Goal: Task Accomplishment & Management: Use online tool/utility

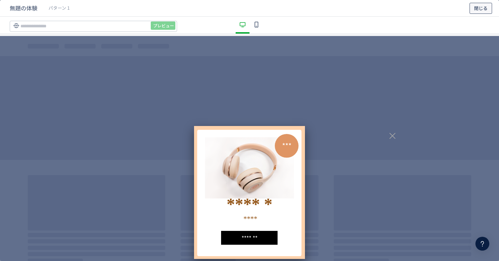
click at [486, 8] on span "閉じる" at bounding box center [481, 8] width 14 height 11
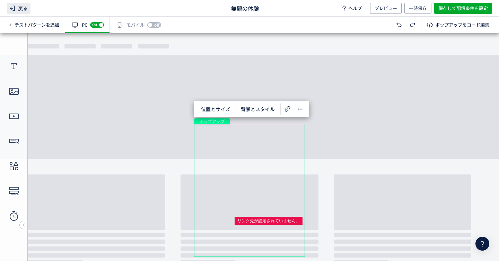
click at [27, 9] on span "戻る" at bounding box center [19, 8] width 24 height 11
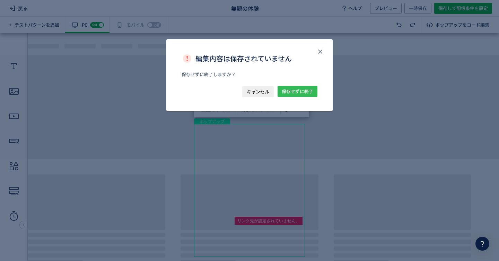
click at [299, 88] on span "保存せずに終了" at bounding box center [298, 91] width 32 height 11
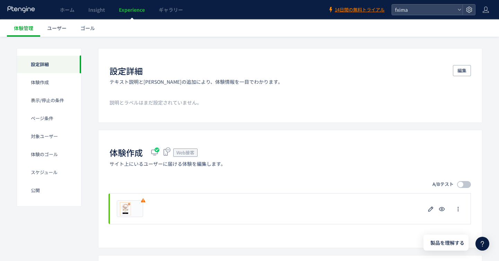
scroll to position [69, 0]
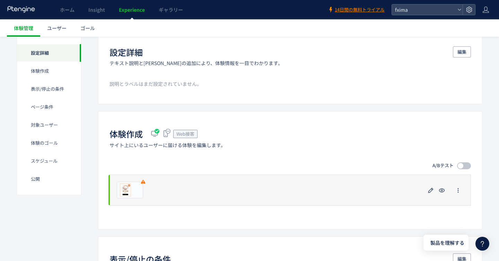
click at [353, 187] on div "プレビュー" at bounding box center [289, 190] width 361 height 31
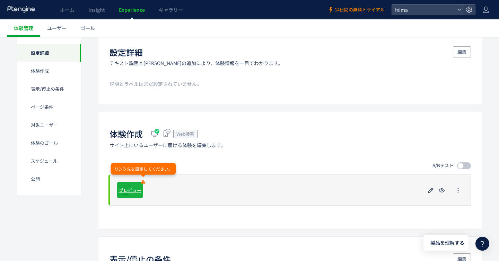
click at [130, 185] on div "プレビュー" at bounding box center [130, 190] width 26 height 17
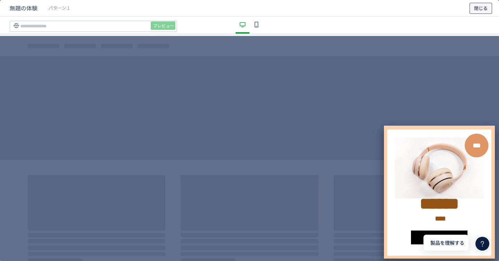
click at [481, 7] on span "閉じる" at bounding box center [481, 8] width 14 height 11
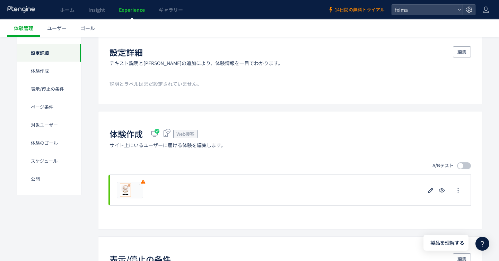
click at [159, 134] on icon at bounding box center [155, 134] width 10 height 10
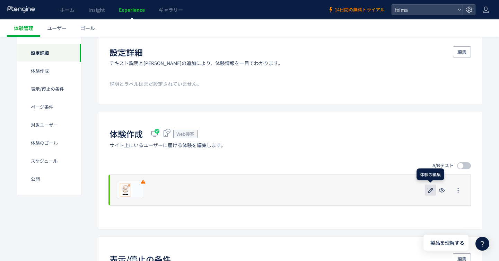
click at [429, 190] on icon "button" at bounding box center [431, 190] width 8 height 8
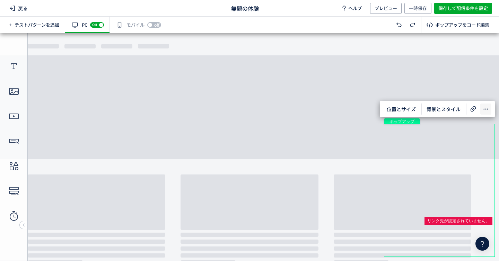
click at [483, 112] on icon at bounding box center [486, 109] width 8 height 8
click at [427, 85] on body "undefined ポップアップ undefined ポップアップ クローズボタン 形 画像 テキスト テキスト ボタン" at bounding box center [249, 147] width 499 height 228
click at [21, 5] on span "戻る" at bounding box center [19, 8] width 24 height 11
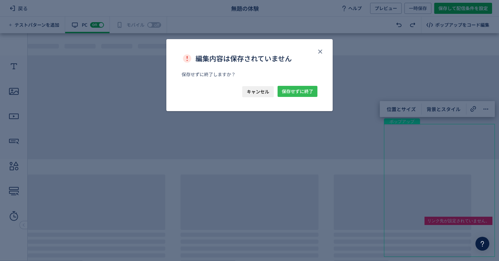
click at [292, 93] on span "保存せずに終了" at bounding box center [298, 91] width 32 height 11
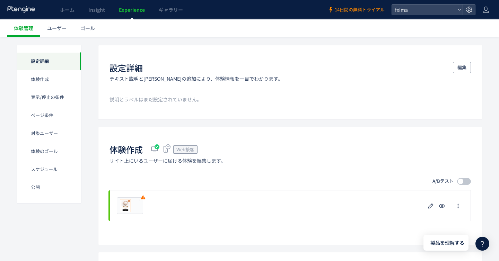
scroll to position [70, 0]
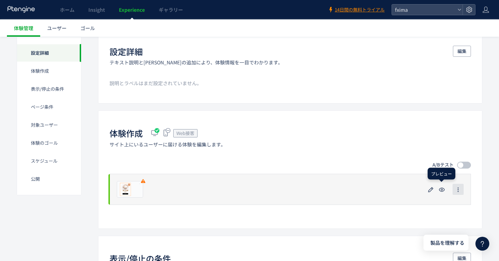
click at [456, 191] on icon "button" at bounding box center [458, 190] width 6 height 6
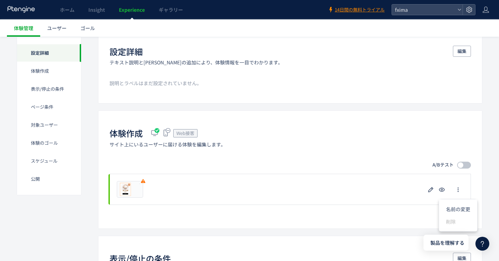
click at [389, 207] on div "体験作成 Web接客 サイト上にいるユーザーに届ける体験を編集します。 A/Bテスト プレビュー 削除の確認 キャンセル 削除 一時停止の確認 キャンセル 確…" at bounding box center [290, 170] width 384 height 118
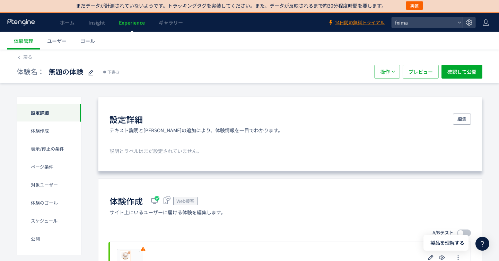
scroll to position [0, 0]
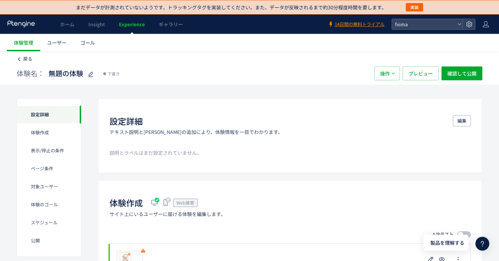
click at [27, 58] on span "戻る" at bounding box center [27, 58] width 9 height 7
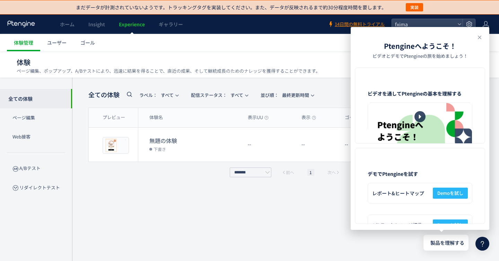
scroll to position [4, 0]
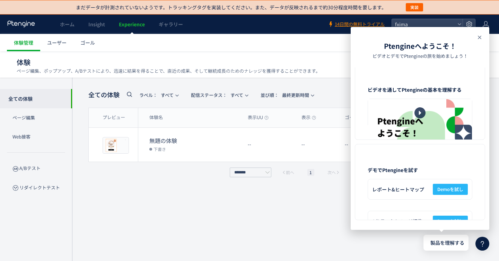
click at [475, 39] on icon at bounding box center [479, 37] width 8 height 8
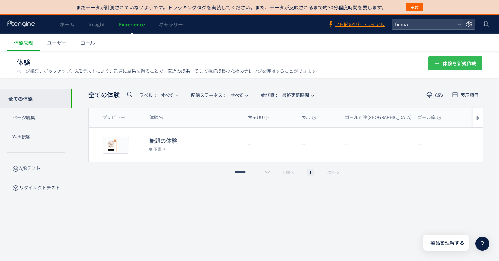
click at [459, 62] on span "体験を新規作成" at bounding box center [459, 63] width 34 height 14
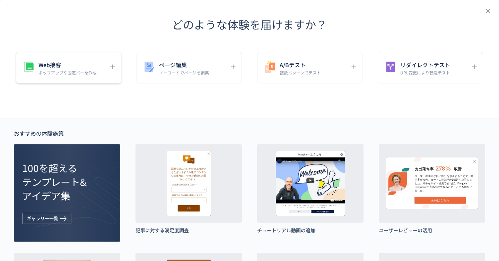
click at [93, 71] on p "ポップアップや固定バーを作成" at bounding box center [67, 73] width 58 height 6
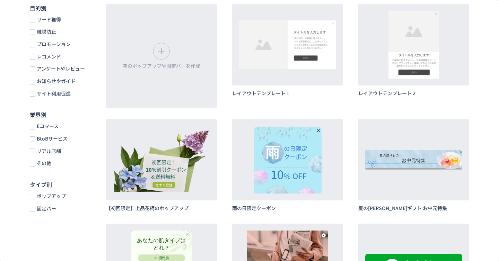
scroll to position [88, 0]
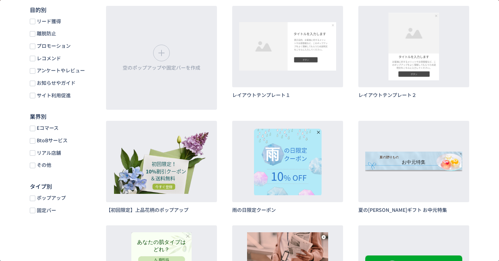
click at [69, 48] on span "プロモーション" at bounding box center [52, 46] width 35 height 7
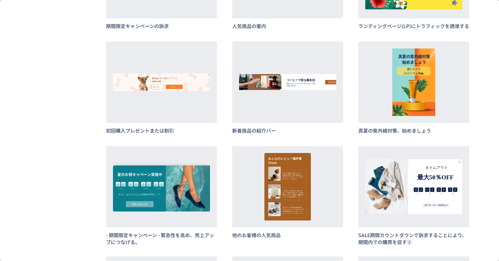
scroll to position [491, 0]
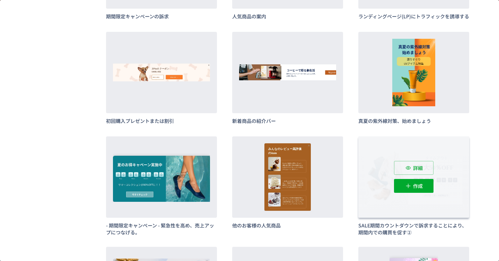
click at [380, 202] on div "詳細 作成" at bounding box center [413, 177] width 111 height 81
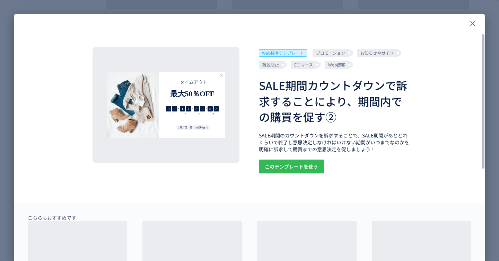
click at [280, 164] on span "このテンプレートを使う" at bounding box center [291, 167] width 53 height 14
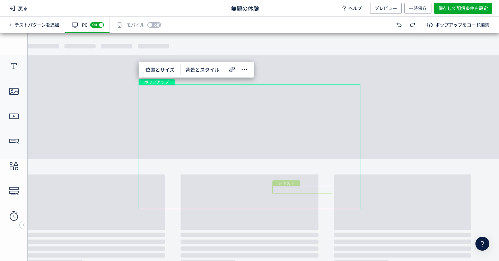
click at [277, 190] on div "テキスト" at bounding box center [302, 190] width 60 height 8
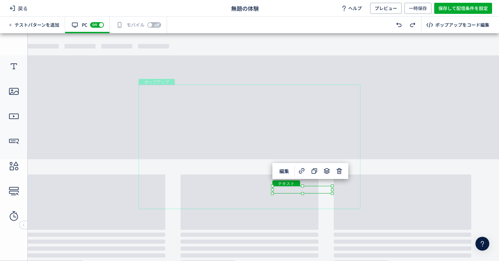
click at [275, 190] on div "テキスト" at bounding box center [302, 190] width 60 height 8
click at [21, 8] on span "戻る" at bounding box center [19, 8] width 24 height 11
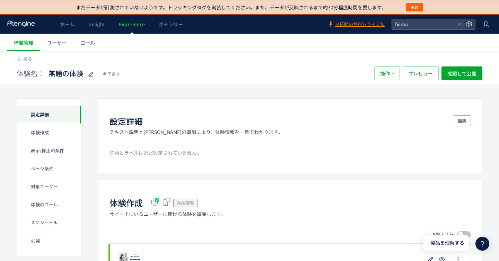
click at [25, 44] on span "体験管理" at bounding box center [23, 42] width 19 height 7
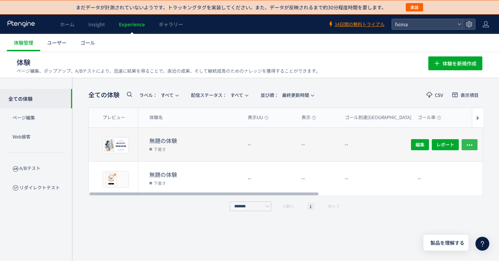
click at [471, 146] on icon "button" at bounding box center [469, 144] width 7 height 7
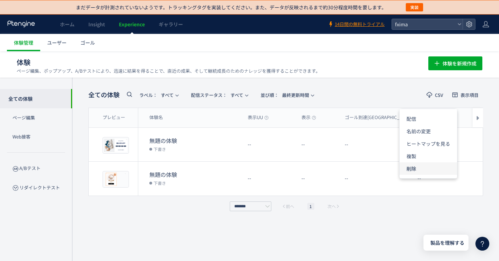
click at [428, 172] on li "削除" at bounding box center [429, 169] width 58 height 12
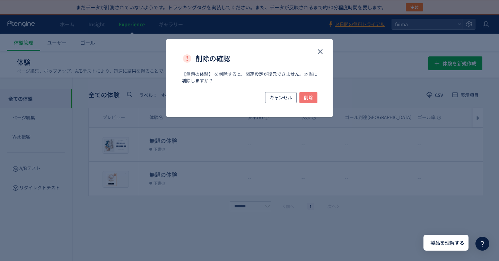
click at [311, 97] on span "削除" at bounding box center [308, 97] width 9 height 11
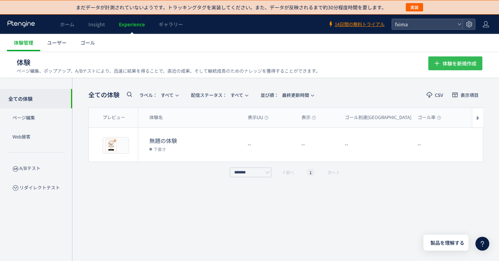
click at [436, 63] on icon "button" at bounding box center [437, 63] width 8 height 8
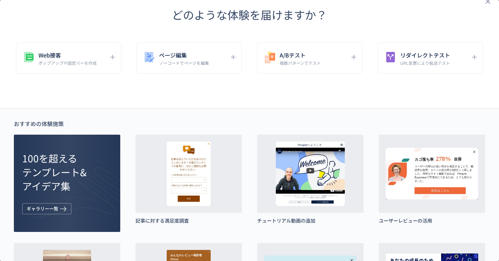
scroll to position [10, 0]
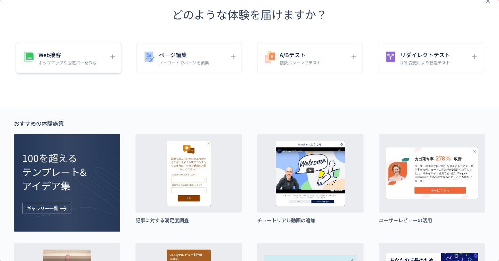
click at [83, 58] on h5 "Web接客" at bounding box center [67, 55] width 58 height 10
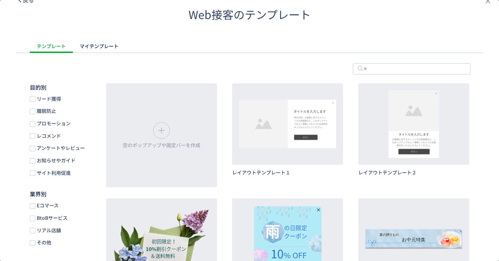
click at [52, 137] on span "レコメンド" at bounding box center [48, 136] width 26 height 7
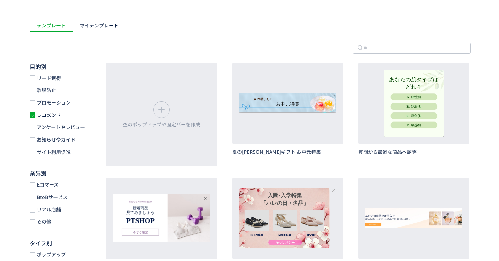
scroll to position [24, 0]
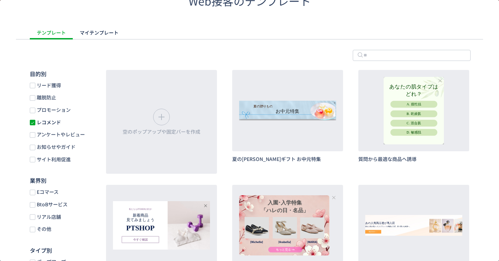
click at [54, 120] on span "レコメンド" at bounding box center [48, 122] width 26 height 7
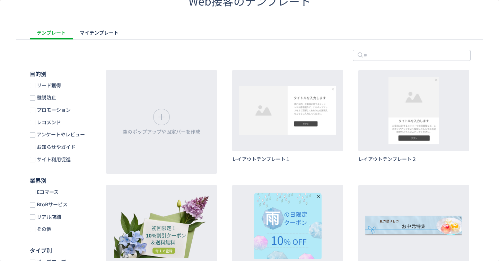
click at [61, 104] on div "リード獲得 離脱防止 プロモーション レコメンド アンケートやレビュー お知らせやガイド サイト利用促進" at bounding box center [61, 122] width 62 height 81
click at [58, 110] on span "プロモーション" at bounding box center [52, 110] width 35 height 7
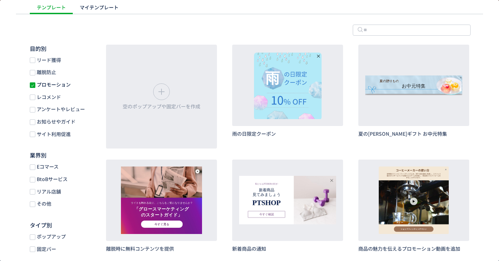
scroll to position [28, 0]
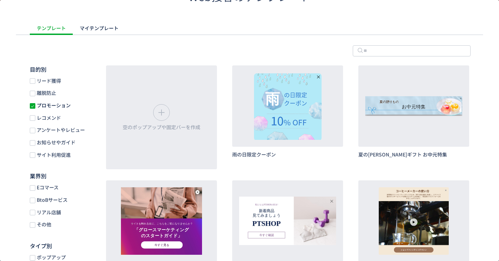
click at [56, 107] on span "プロモーション" at bounding box center [52, 105] width 35 height 7
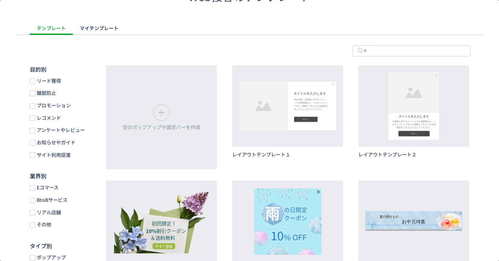
click at [51, 142] on span "お知らせやガイド" at bounding box center [55, 142] width 40 height 7
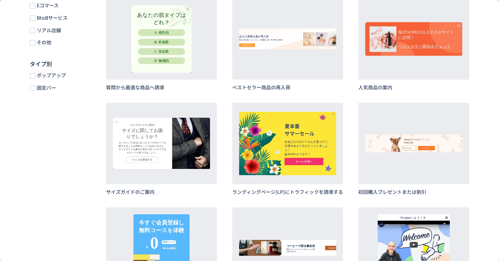
scroll to position [208, 0]
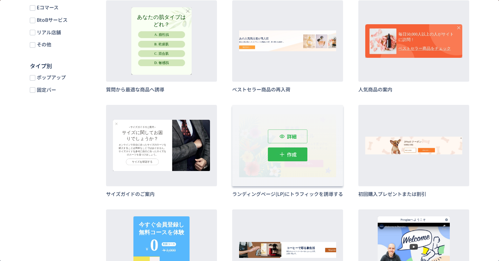
click at [284, 150] on button "作成" at bounding box center [288, 155] width 40 height 14
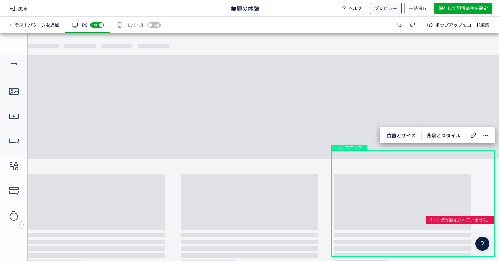
click at [395, 10] on span "プレビュー" at bounding box center [386, 8] width 23 height 11
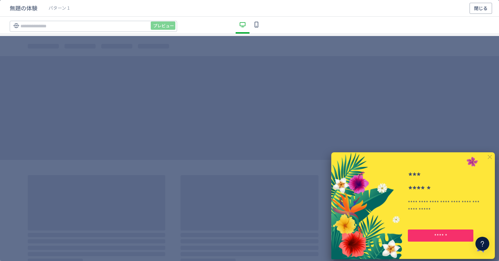
scroll to position [4, 0]
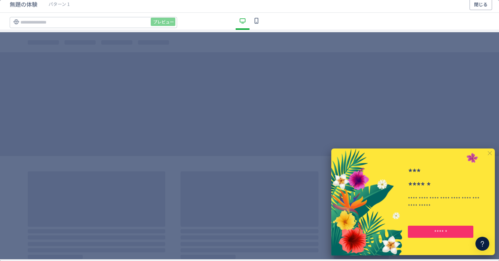
click at [458, 147] on div "**********" at bounding box center [249, 145] width 499 height 227
click at [475, 9] on span "閉じる" at bounding box center [481, 4] width 14 height 11
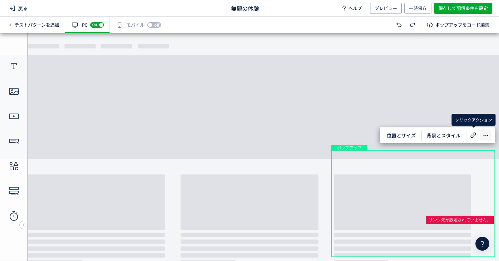
click at [485, 135] on icon at bounding box center [486, 135] width 8 height 8
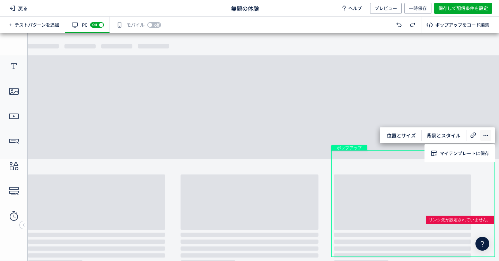
click at [483, 135] on icon at bounding box center [486, 135] width 8 height 8
click at [413, 133] on span "位置とサイズ" at bounding box center [401, 135] width 37 height 11
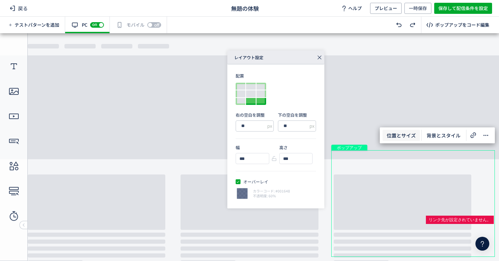
click at [253, 102] on div at bounding box center [251, 101] width 10 height 7
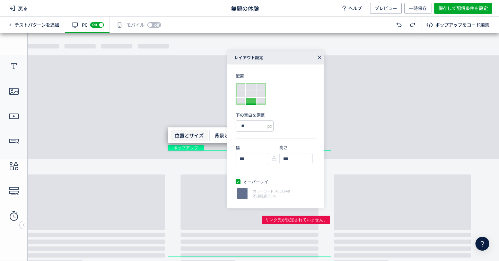
click at [321, 53] on icon at bounding box center [320, 58] width 10 height 10
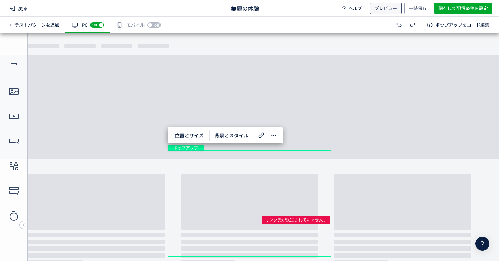
click at [378, 5] on span "プレビュー" at bounding box center [386, 8] width 23 height 11
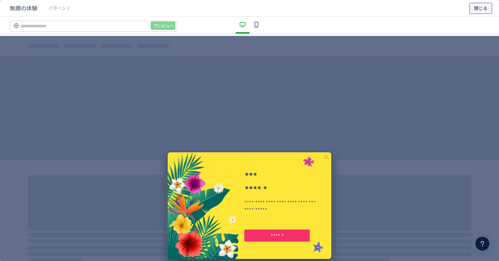
click at [485, 3] on span "閉じる" at bounding box center [481, 8] width 14 height 11
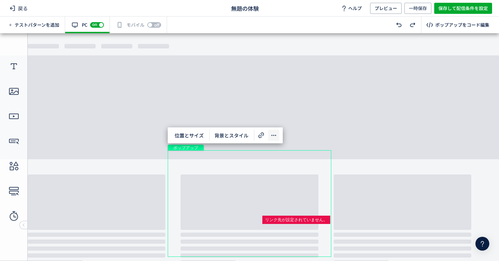
click at [275, 138] on icon at bounding box center [274, 135] width 8 height 8
click at [275, 137] on icon at bounding box center [274, 135] width 8 height 8
click at [11, 69] on icon at bounding box center [13, 66] width 11 height 11
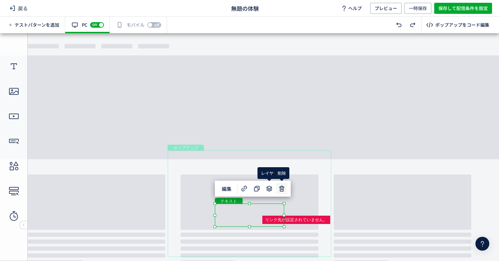
click at [282, 191] on use at bounding box center [282, 189] width 6 height 6
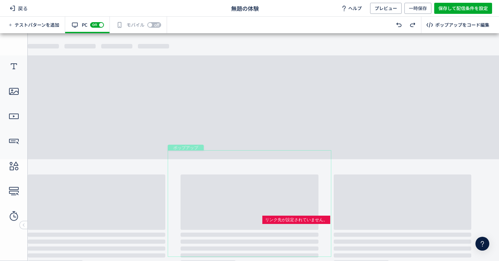
click at [326, 158] on div "ポップアップ" at bounding box center [250, 203] width 164 height 107
click at [326, 156] on div "クローズボタン" at bounding box center [326, 154] width 6 height 6
click at [340, 139] on span "編集" at bounding box center [335, 136] width 18 height 11
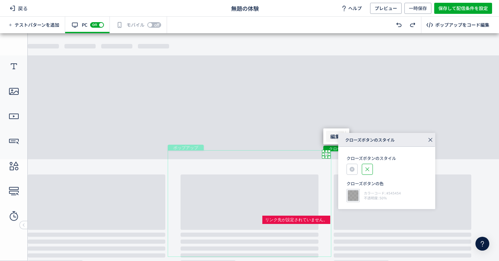
click at [353, 193] on div at bounding box center [353, 195] width 13 height 13
type input "******"
type input "**"
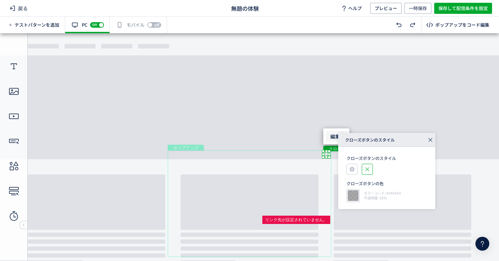
type input "****"
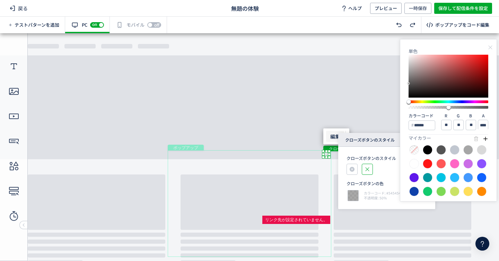
click at [490, 53] on div "単色 カラーコード ****** R ** G ** B ** A **** マイカラー" at bounding box center [448, 120] width 97 height 163
click at [490, 50] on icon at bounding box center [491, 48] width 6 height 6
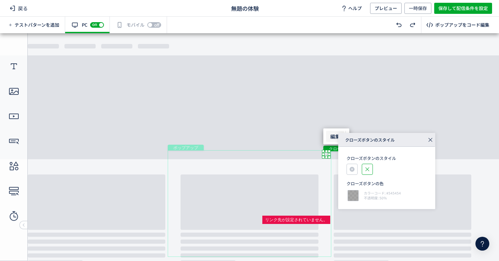
click at [426, 140] on icon at bounding box center [431, 140] width 10 height 10
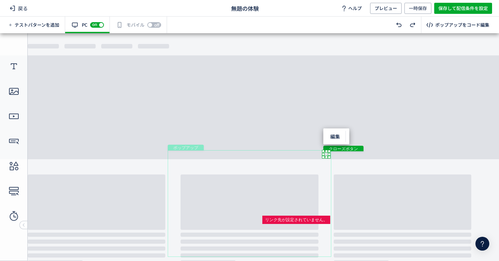
click at [324, 156] on div at bounding box center [323, 157] width 3 height 3
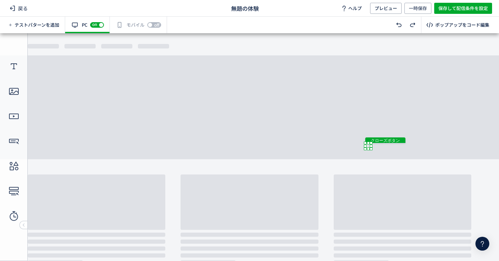
drag, startPoint x: 325, startPoint y: 155, endPoint x: 385, endPoint y: 134, distance: 63.2
click at [371, 143] on div "クローズボタン" at bounding box center [368, 146] width 6 height 6
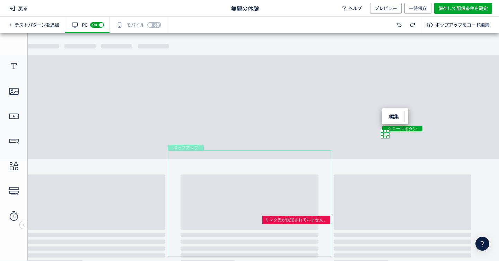
click at [364, 165] on body "undefined ポップアップ undefined ポップアップ クローズボタン テキスト ボタン 画像 テキスト 画像" at bounding box center [249, 147] width 499 height 228
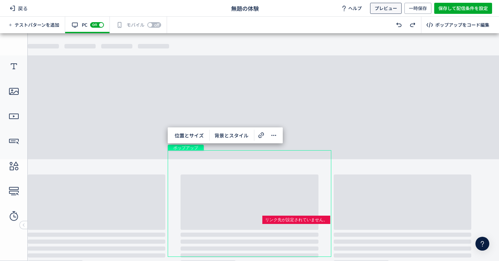
click at [383, 7] on span "プレビュー" at bounding box center [386, 8] width 23 height 11
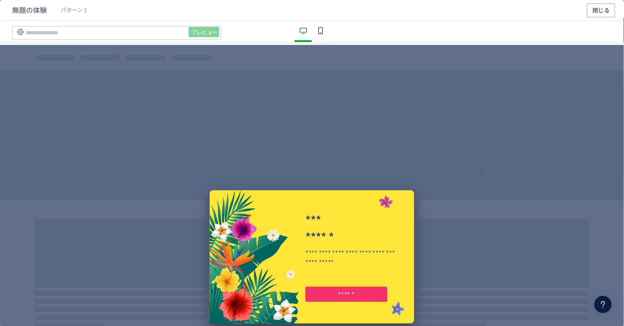
scroll to position [0, 0]
